Goal: Check status: Check status

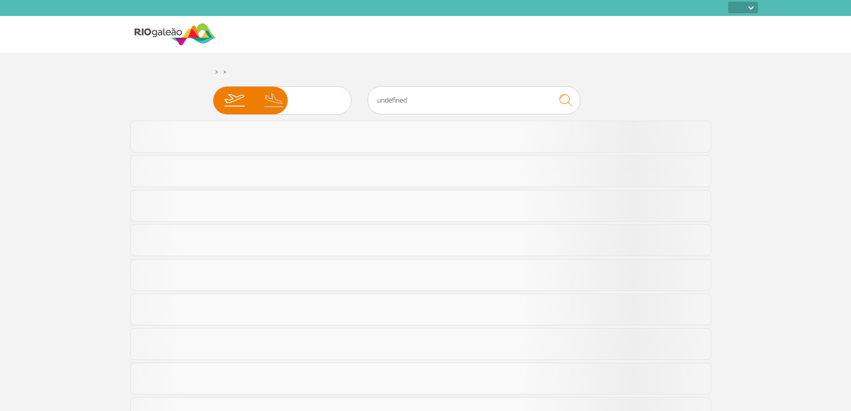
select select
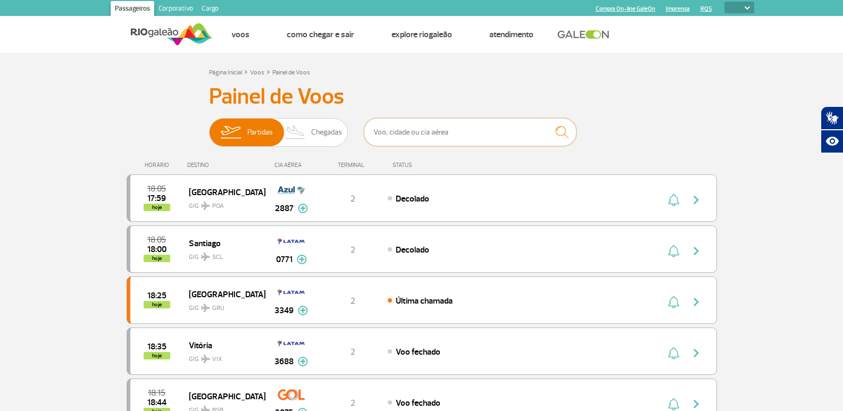
click at [501, 139] on input "text" at bounding box center [470, 132] width 213 height 28
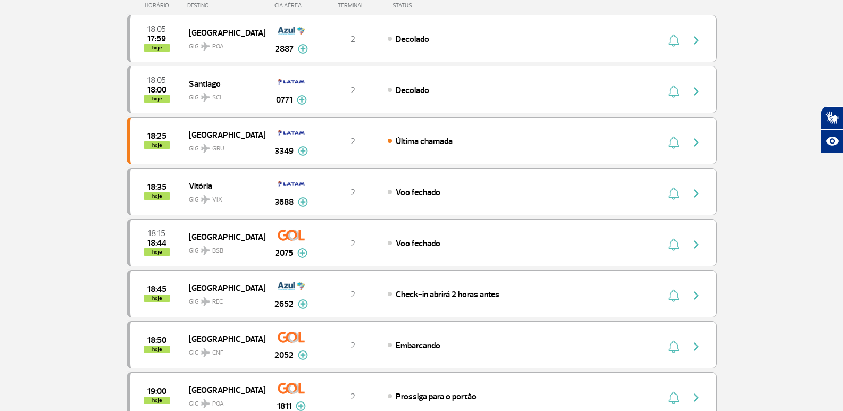
scroll to position [106, 0]
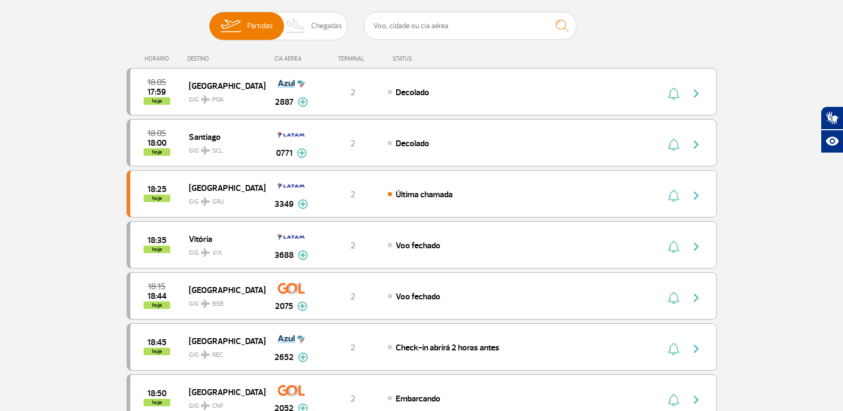
drag, startPoint x: 322, startPoint y: 29, endPoint x: 382, endPoint y: 32, distance: 59.6
click at [323, 27] on span "Chegadas" at bounding box center [326, 26] width 31 height 28
click at [209, 21] on input "Partidas Chegadas" at bounding box center [209, 21] width 0 height 0
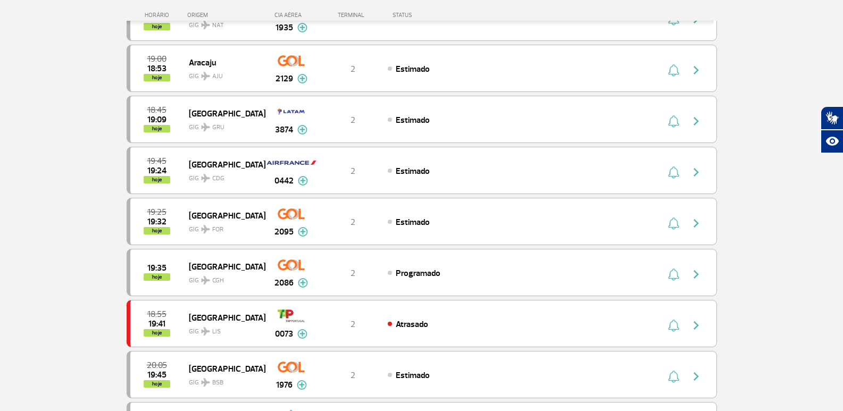
scroll to position [0, 0]
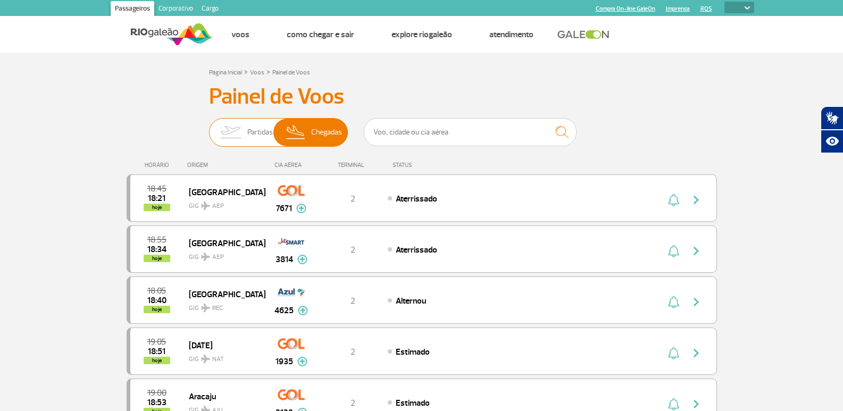
click at [241, 131] on img at bounding box center [231, 133] width 34 height 28
click at [209, 127] on input "Partidas Chegadas" at bounding box center [209, 127] width 0 height 0
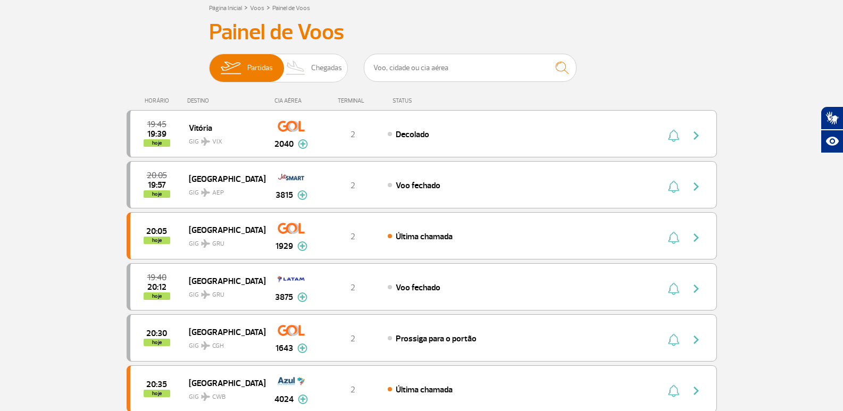
scroll to position [53, 0]
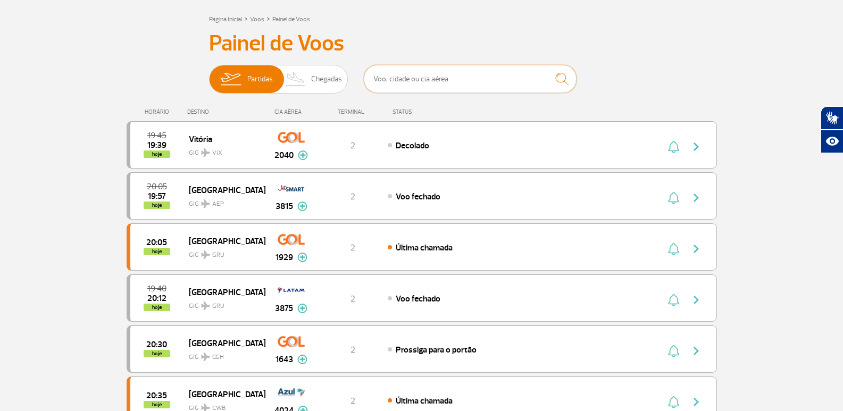
click at [417, 79] on input "text" at bounding box center [470, 79] width 213 height 28
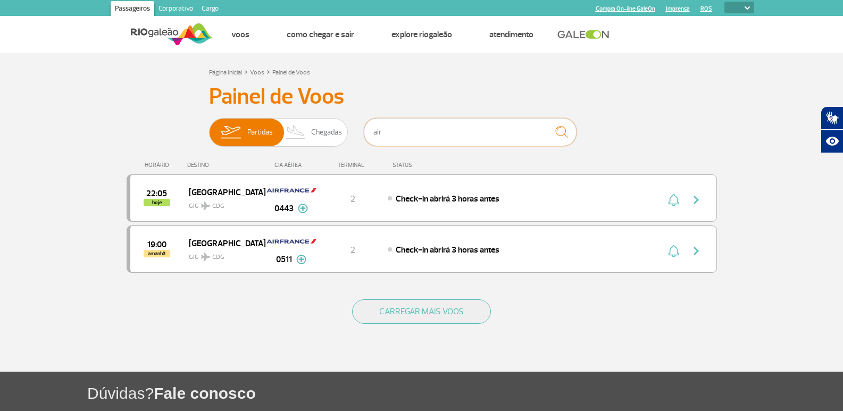
drag, startPoint x: 393, startPoint y: 132, endPoint x: 355, endPoint y: 136, distance: 38.4
click at [366, 133] on input "air" at bounding box center [470, 132] width 213 height 28
drag, startPoint x: 320, startPoint y: 136, endPoint x: 325, endPoint y: 136, distance: 5.9
click at [322, 136] on span "Chegadas" at bounding box center [326, 133] width 31 height 28
drag, startPoint x: 414, startPoint y: 136, endPoint x: 324, endPoint y: 135, distance: 89.9
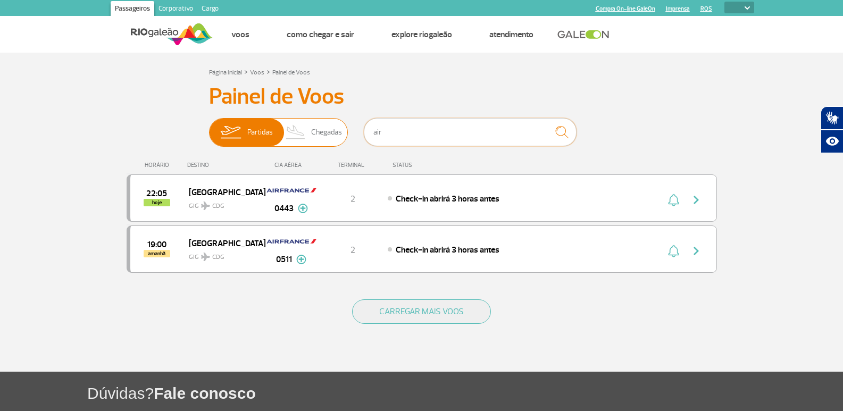
click at [400, 136] on input "air" at bounding box center [470, 132] width 213 height 28
click at [322, 133] on span "Chegadas" at bounding box center [326, 133] width 31 height 28
click at [209, 127] on input "Partidas Chegadas" at bounding box center [209, 127] width 0 height 0
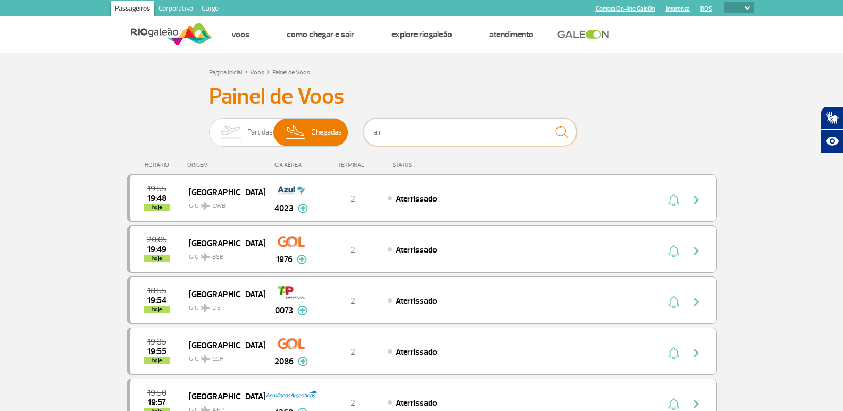
click at [400, 126] on input "air" at bounding box center [470, 132] width 213 height 28
type input "a"
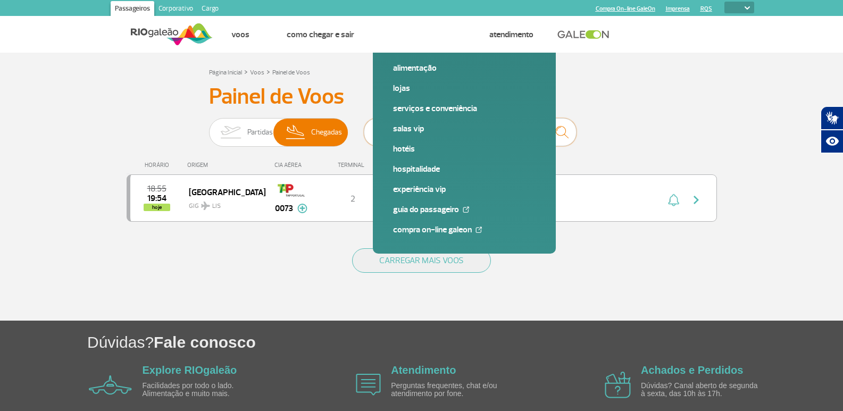
type input "73"
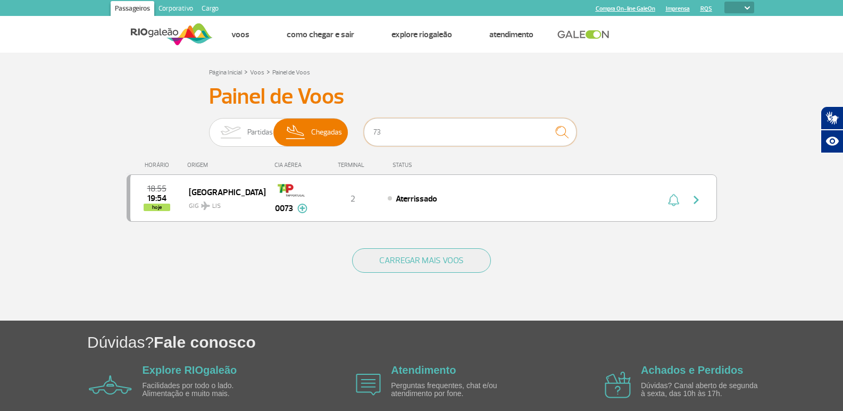
click at [365, 131] on input "73" at bounding box center [470, 132] width 213 height 28
